Goal: Find specific page/section

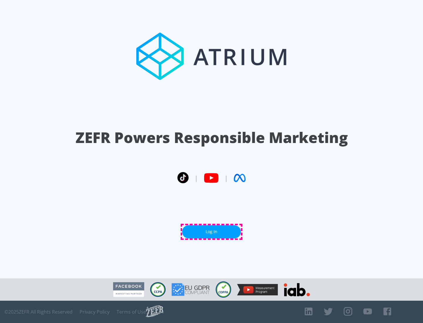
click at [211, 232] on link "Log In" at bounding box center [211, 231] width 59 height 13
